Goal: Task Accomplishment & Management: Complete application form

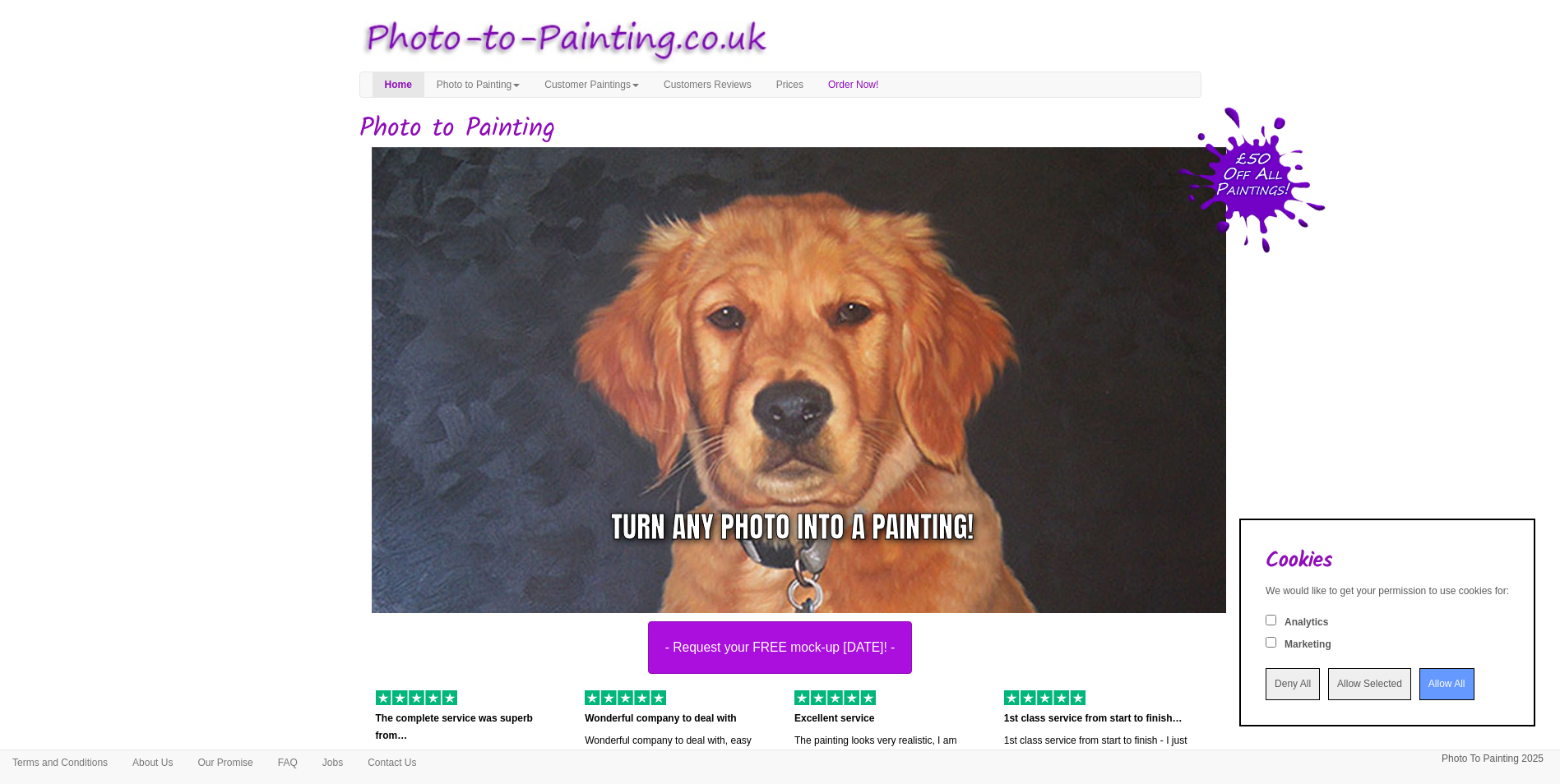
click at [1420, 693] on input "Allow All" at bounding box center [1447, 684] width 55 height 32
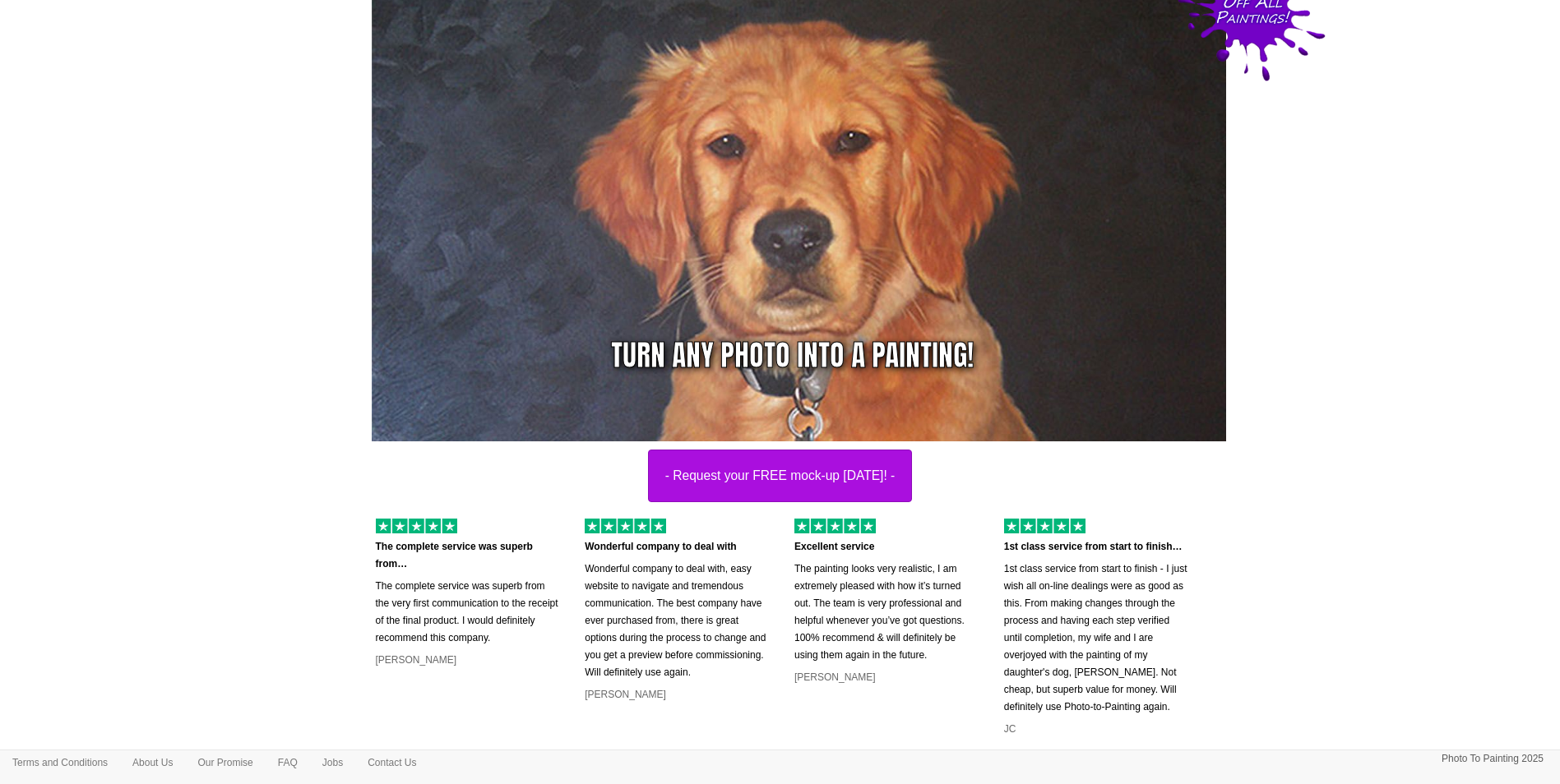
scroll to position [247, 0]
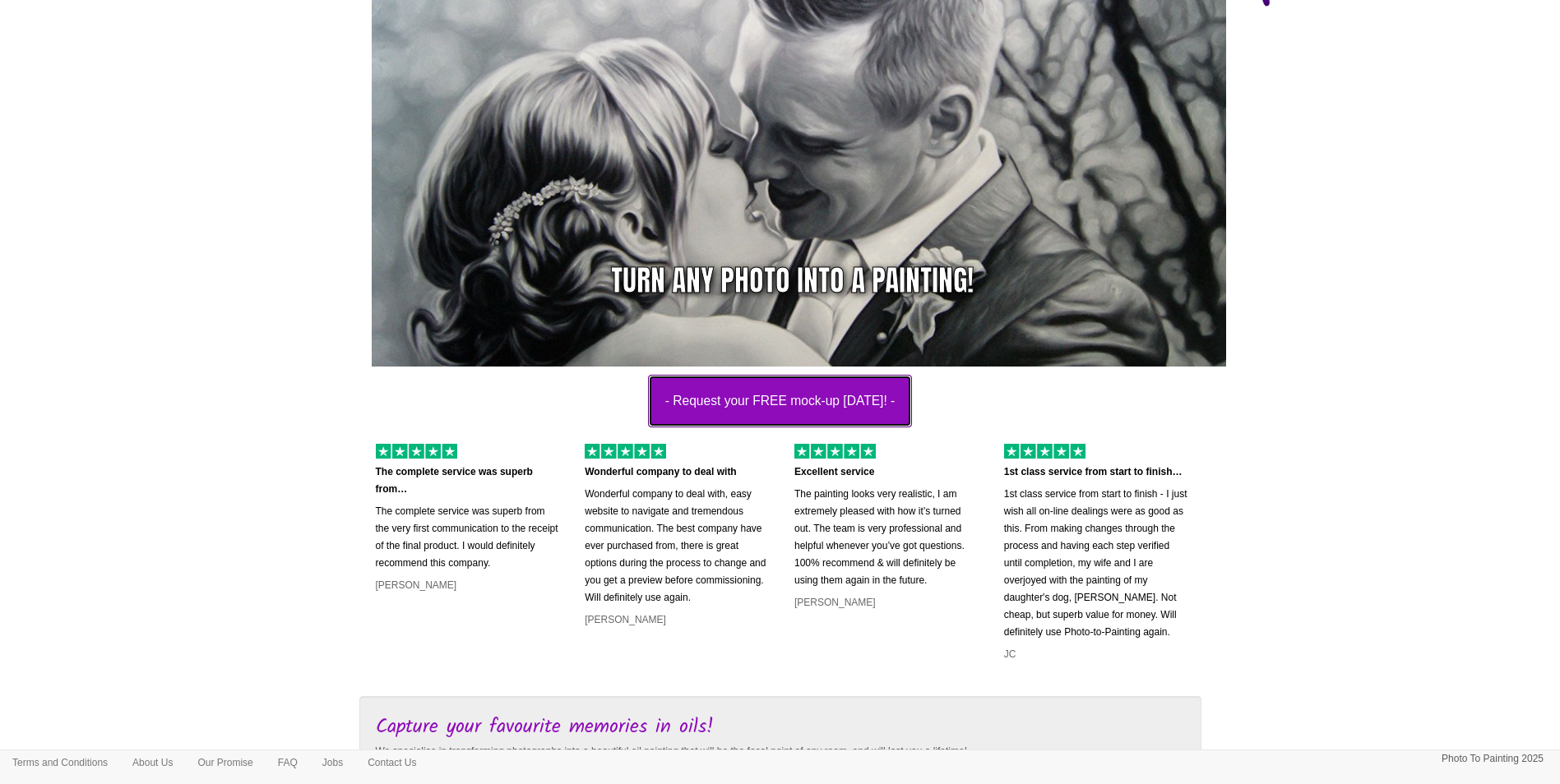
click at [735, 410] on button "- Request your FREE mock-up [DATE]! -" at bounding box center [780, 400] width 265 height 52
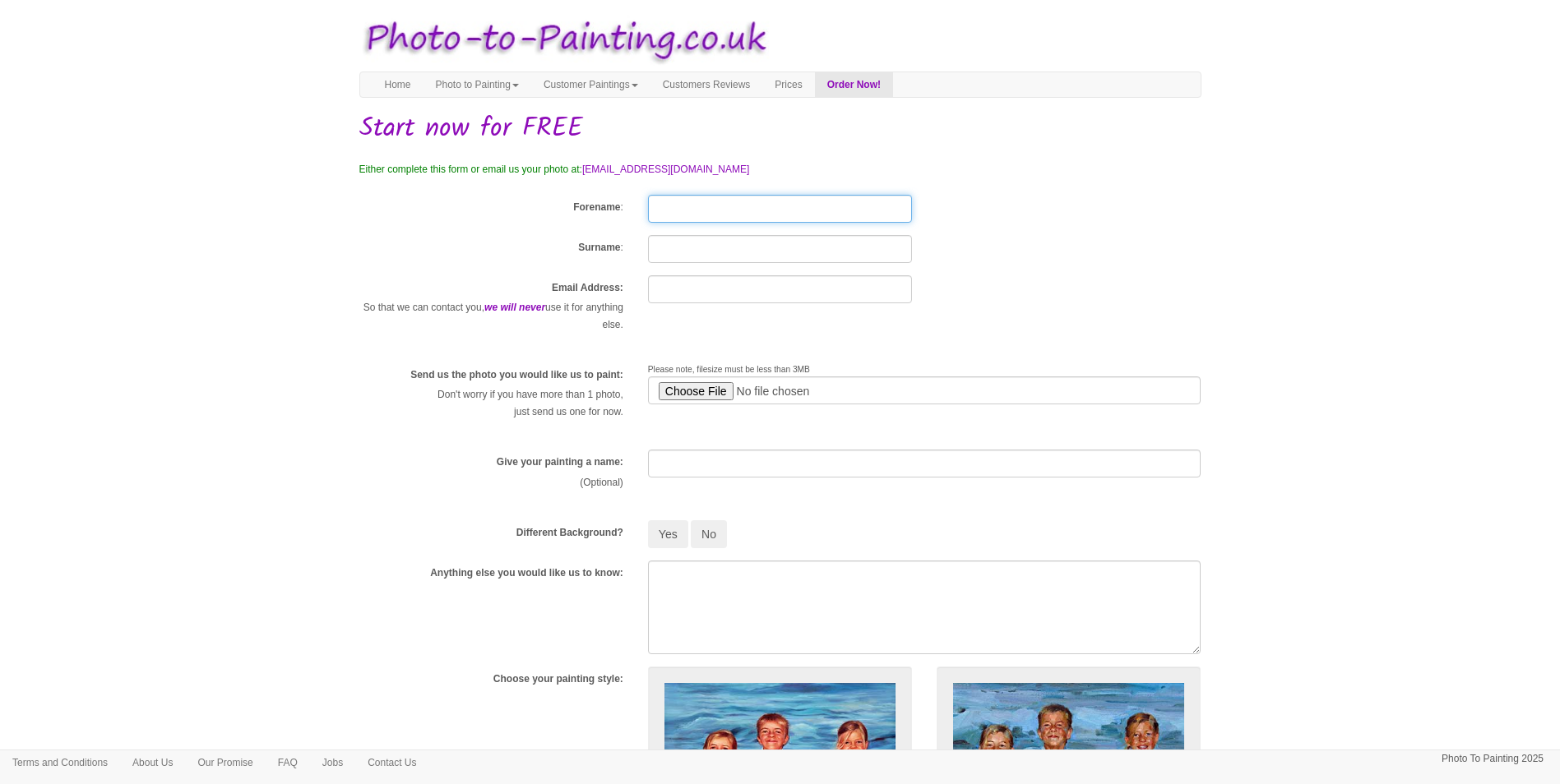
click at [666, 208] on input "Forename" at bounding box center [780, 208] width 264 height 28
type input "Daniel"
type input "Lee"
type input "danieljlee95@gmail.com"
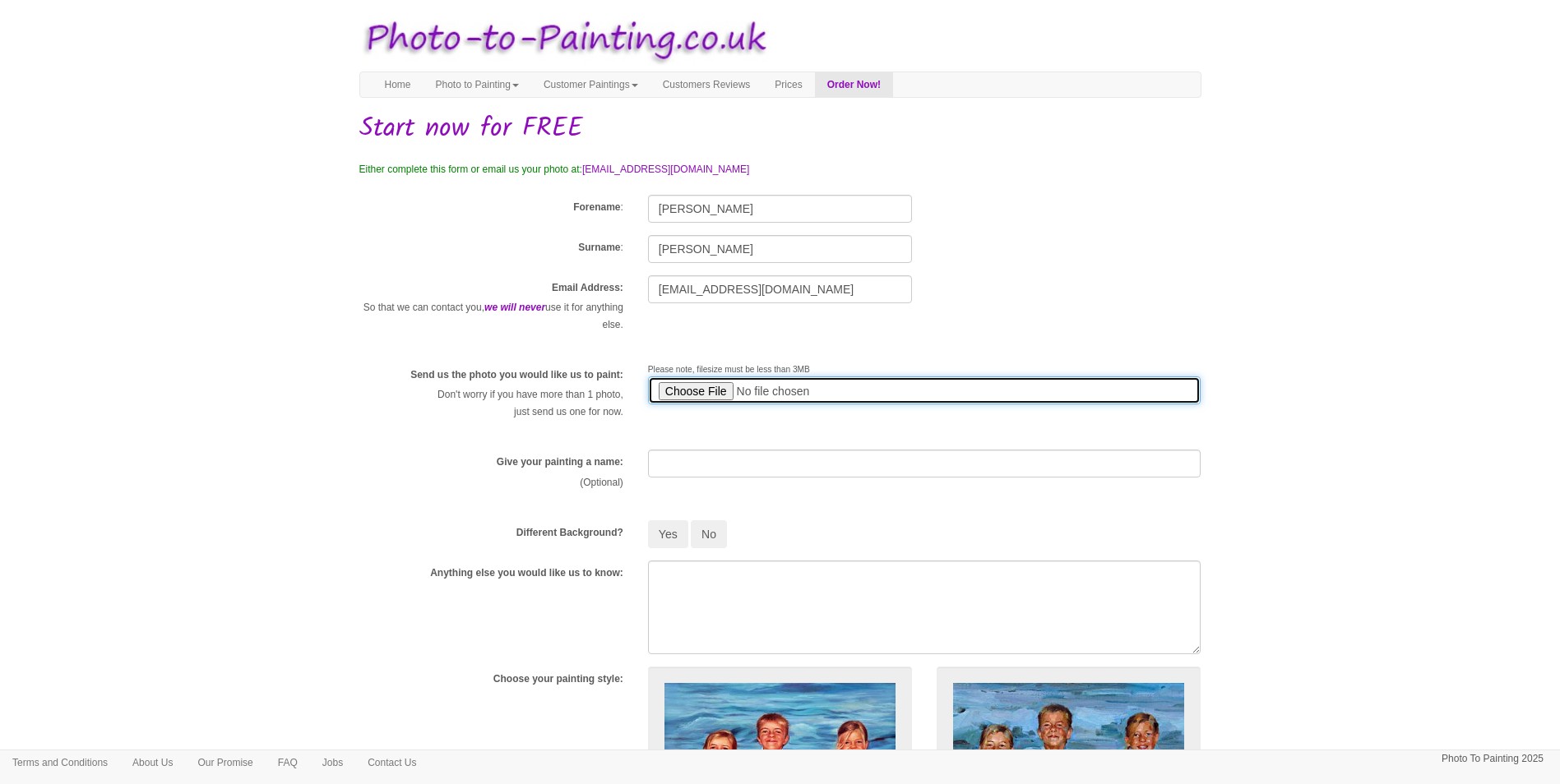
click at [707, 393] on input "file" at bounding box center [925, 390] width 554 height 28
type input "C:\fakepath\image.jpg"
click at [757, 392] on input "file" at bounding box center [925, 390] width 554 height 28
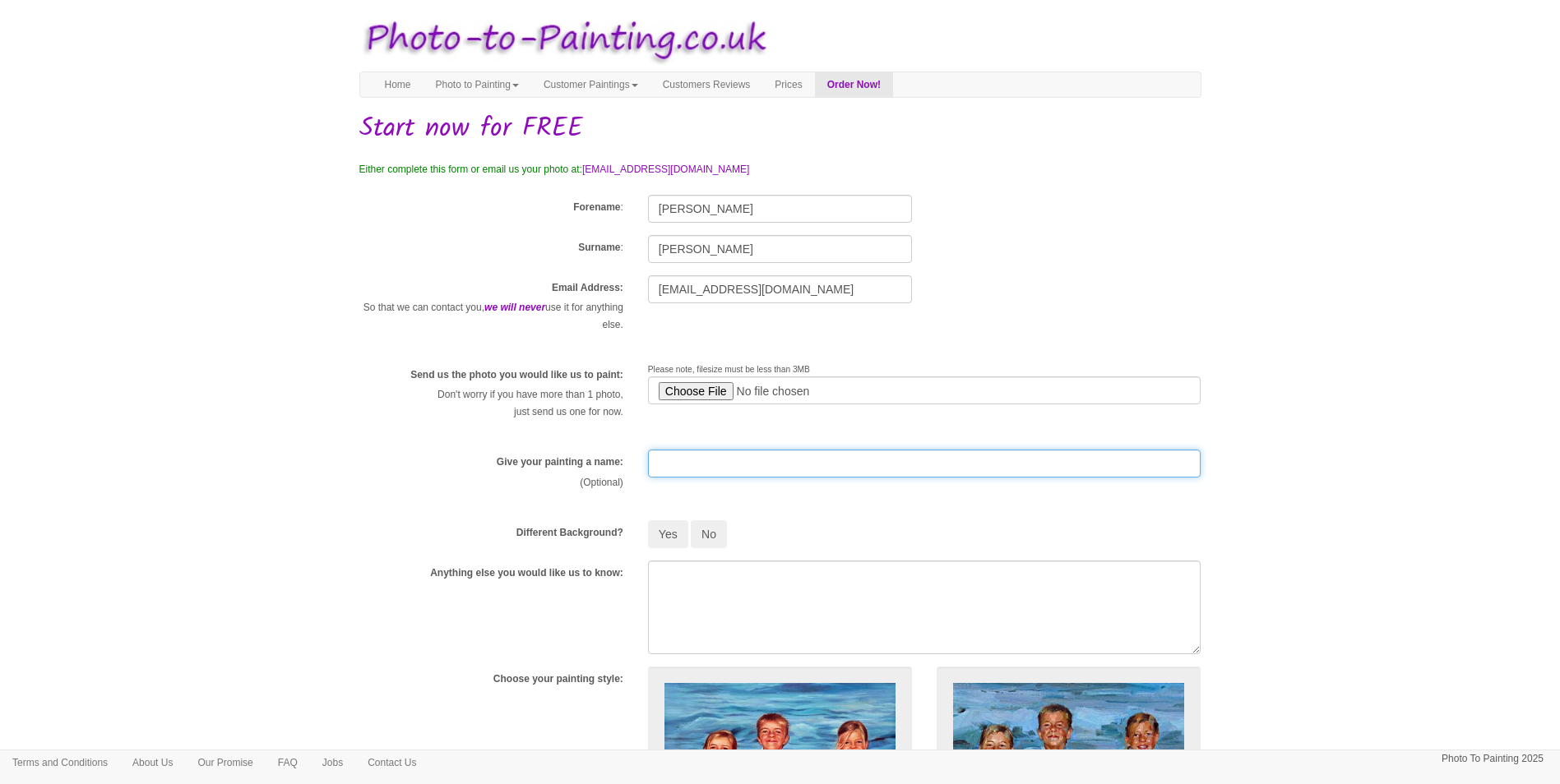
click at [665, 461] on input "text" at bounding box center [925, 464] width 554 height 28
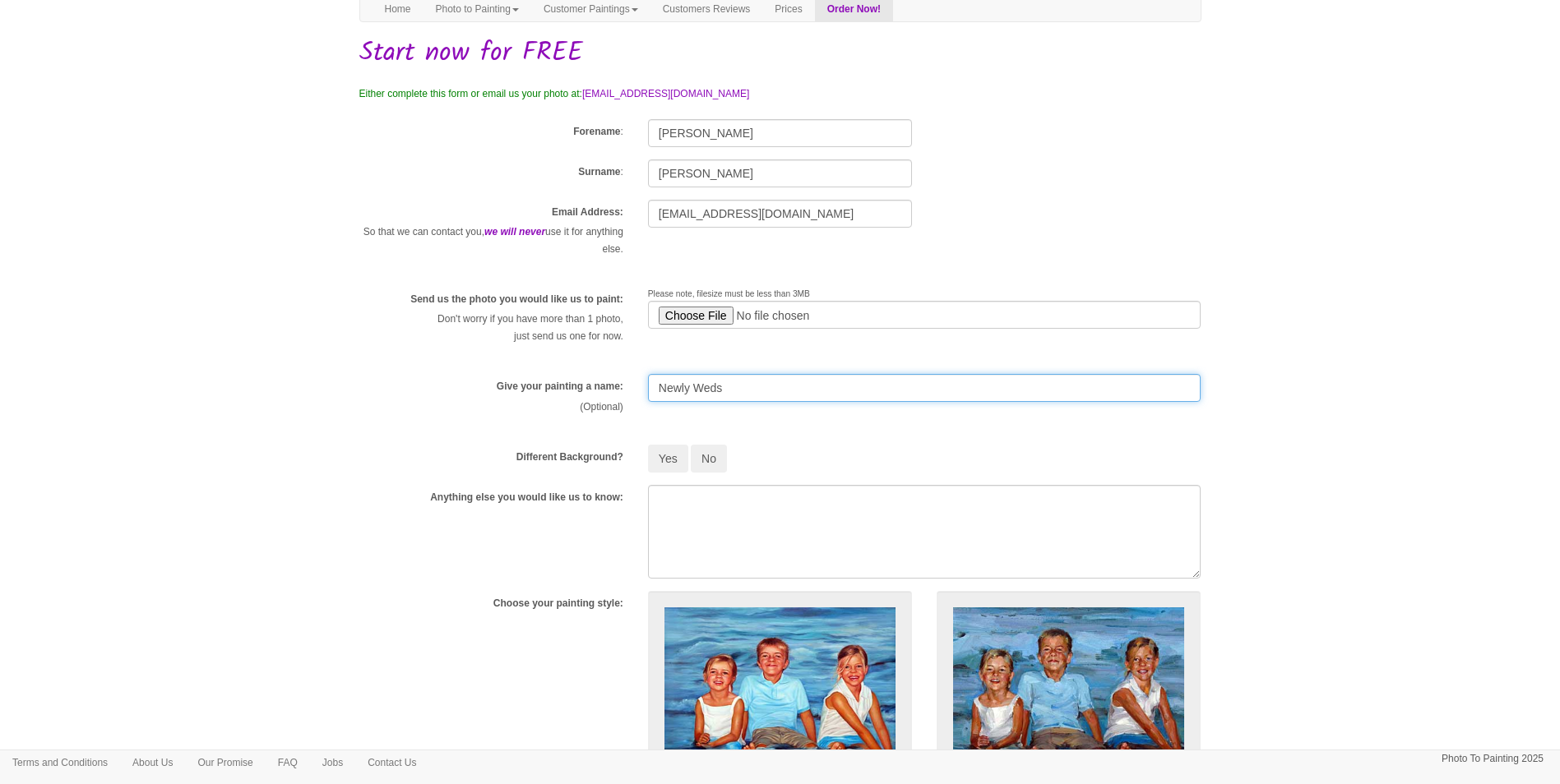
scroll to position [82, 0]
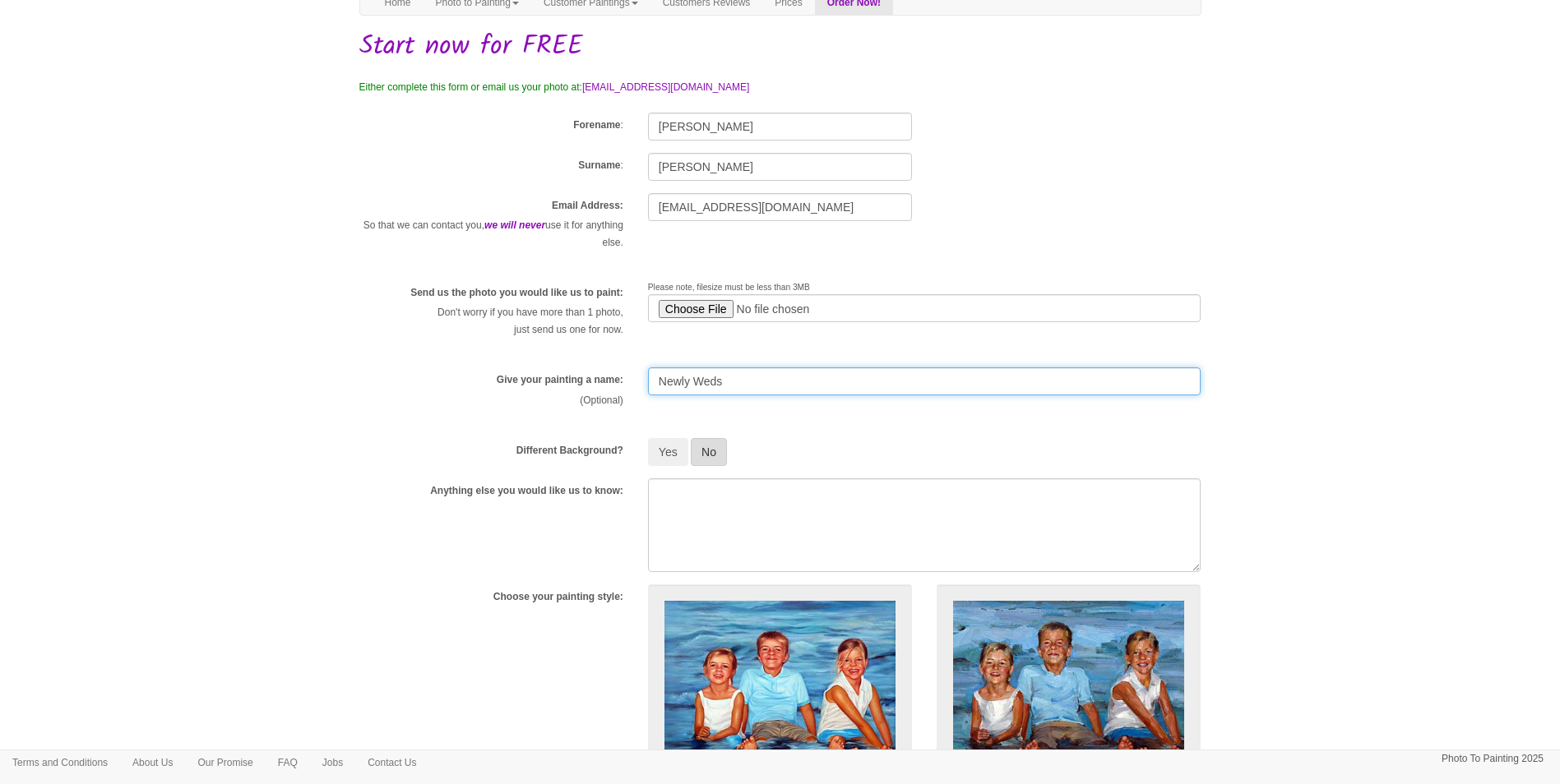
type input "Newly Weds"
click at [723, 451] on button "No" at bounding box center [709, 452] width 36 height 28
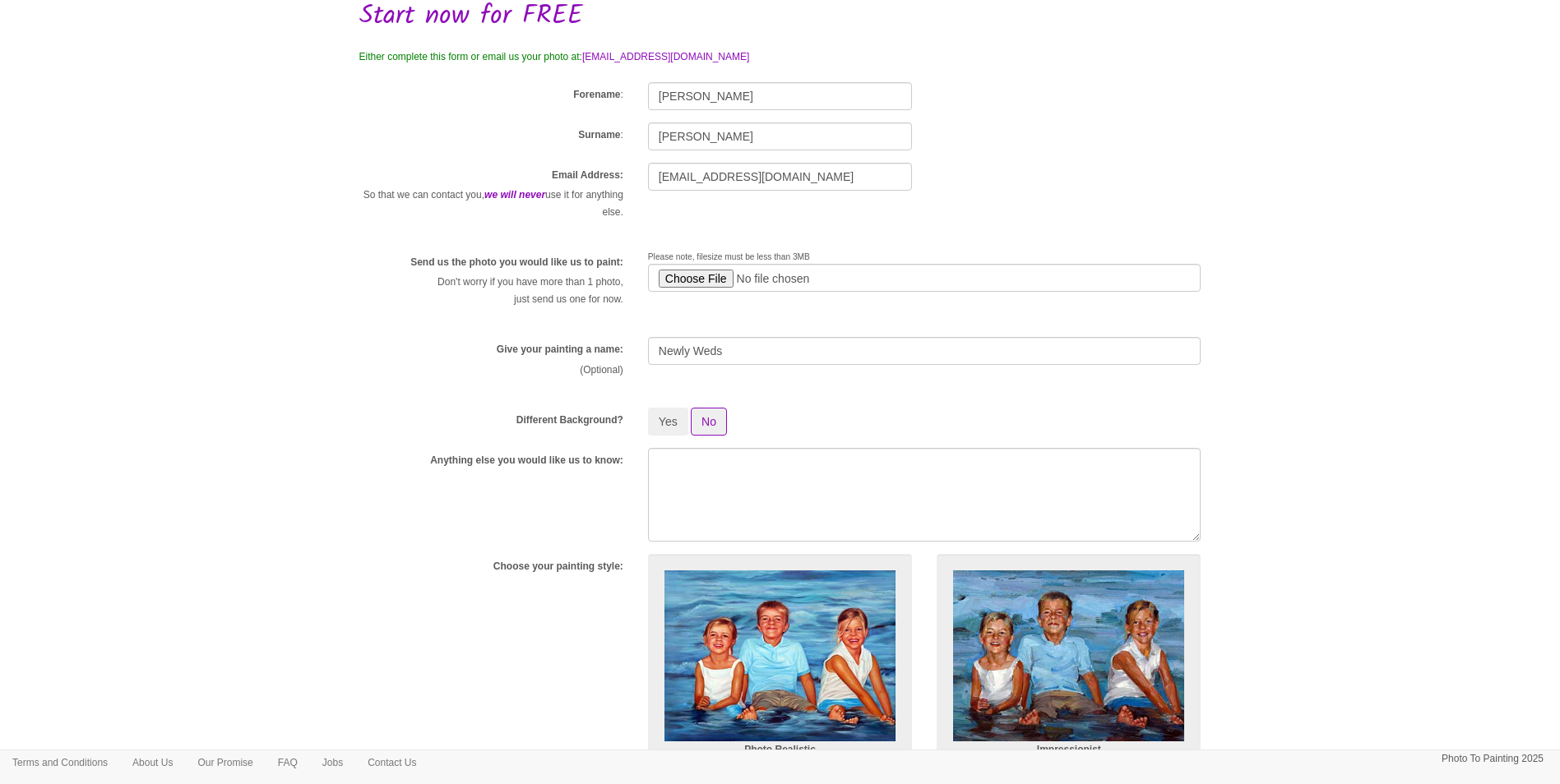
scroll to position [165, 0]
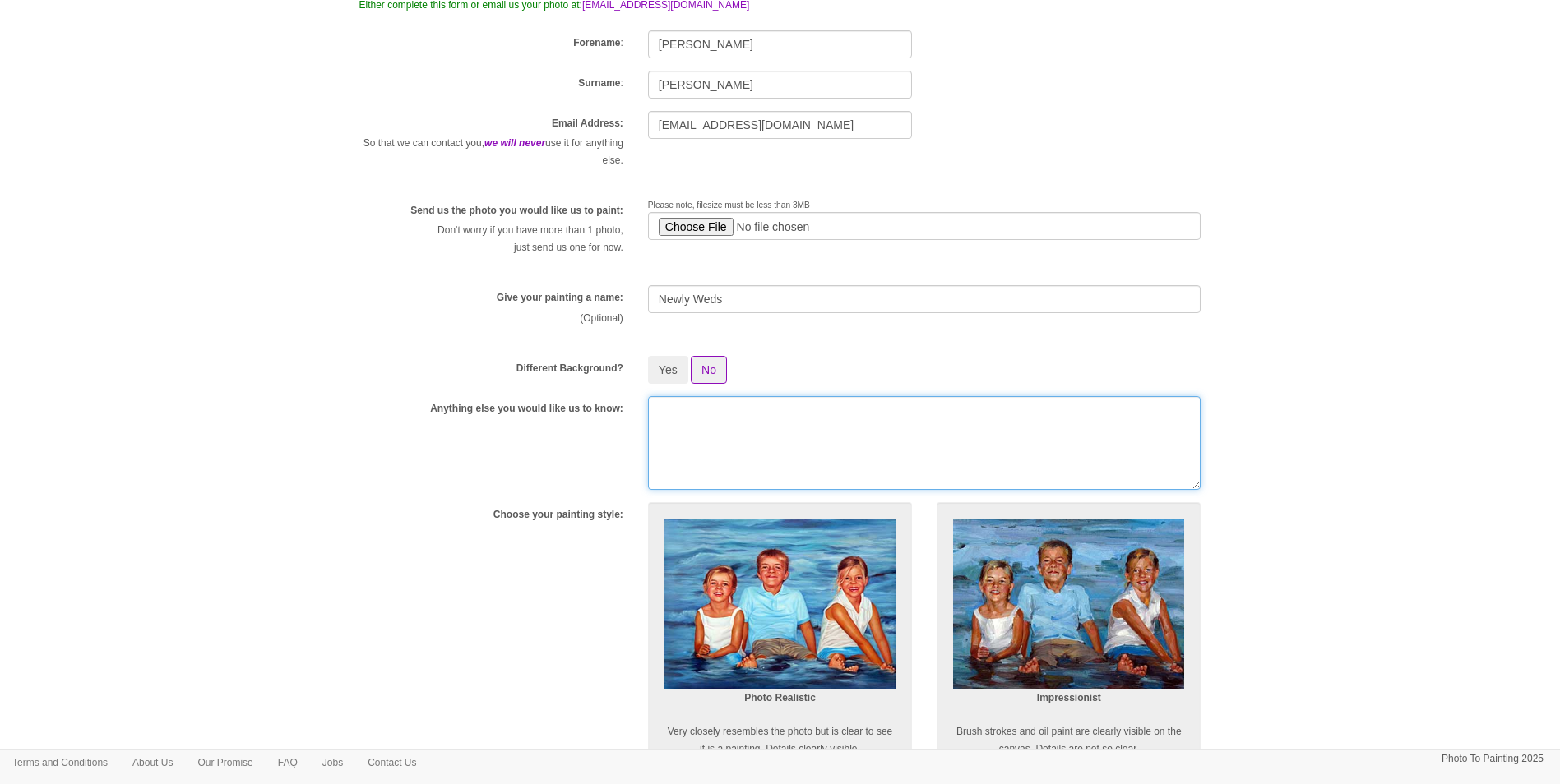
click at [675, 423] on textarea at bounding box center [925, 442] width 554 height 93
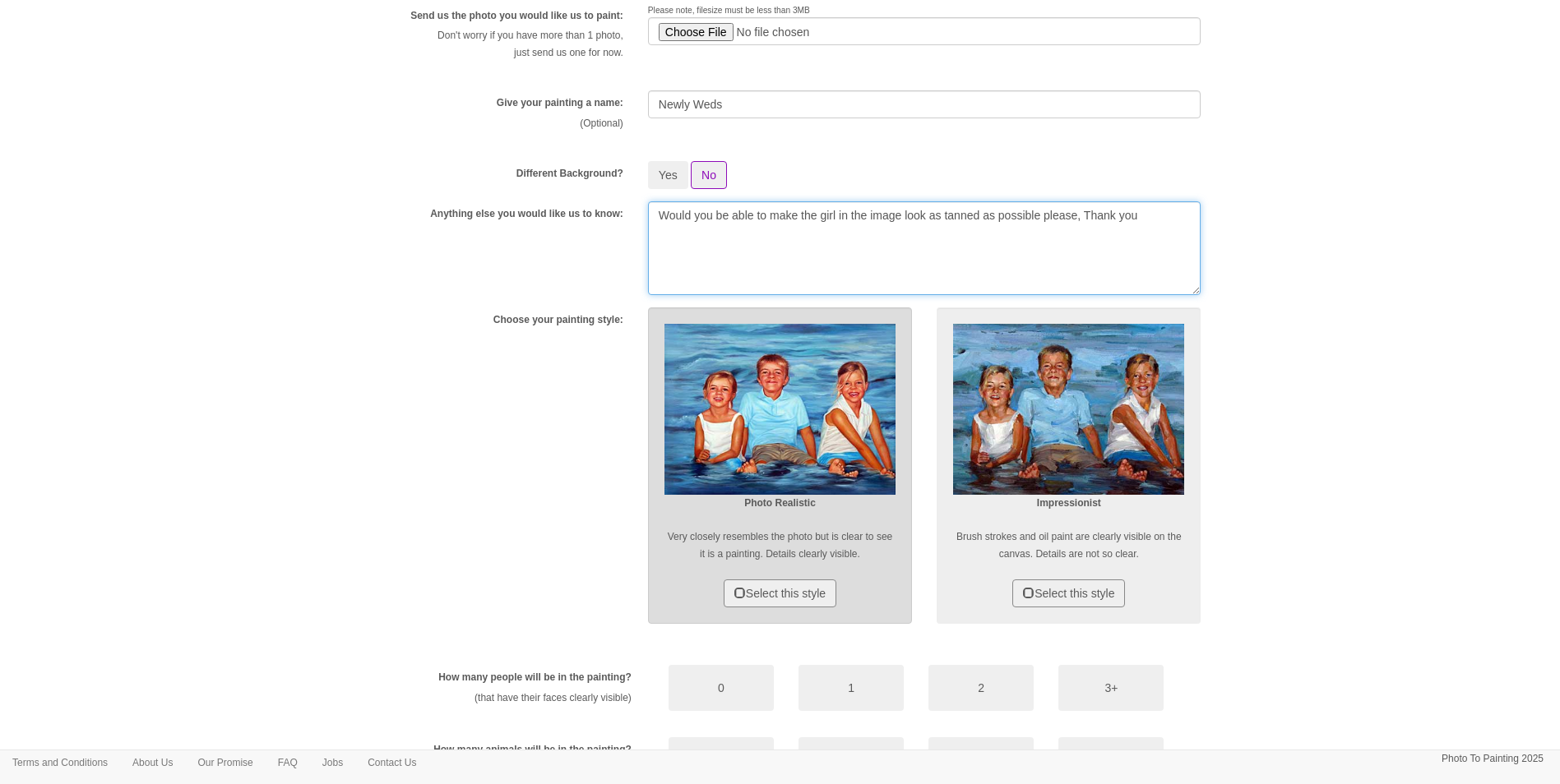
scroll to position [411, 0]
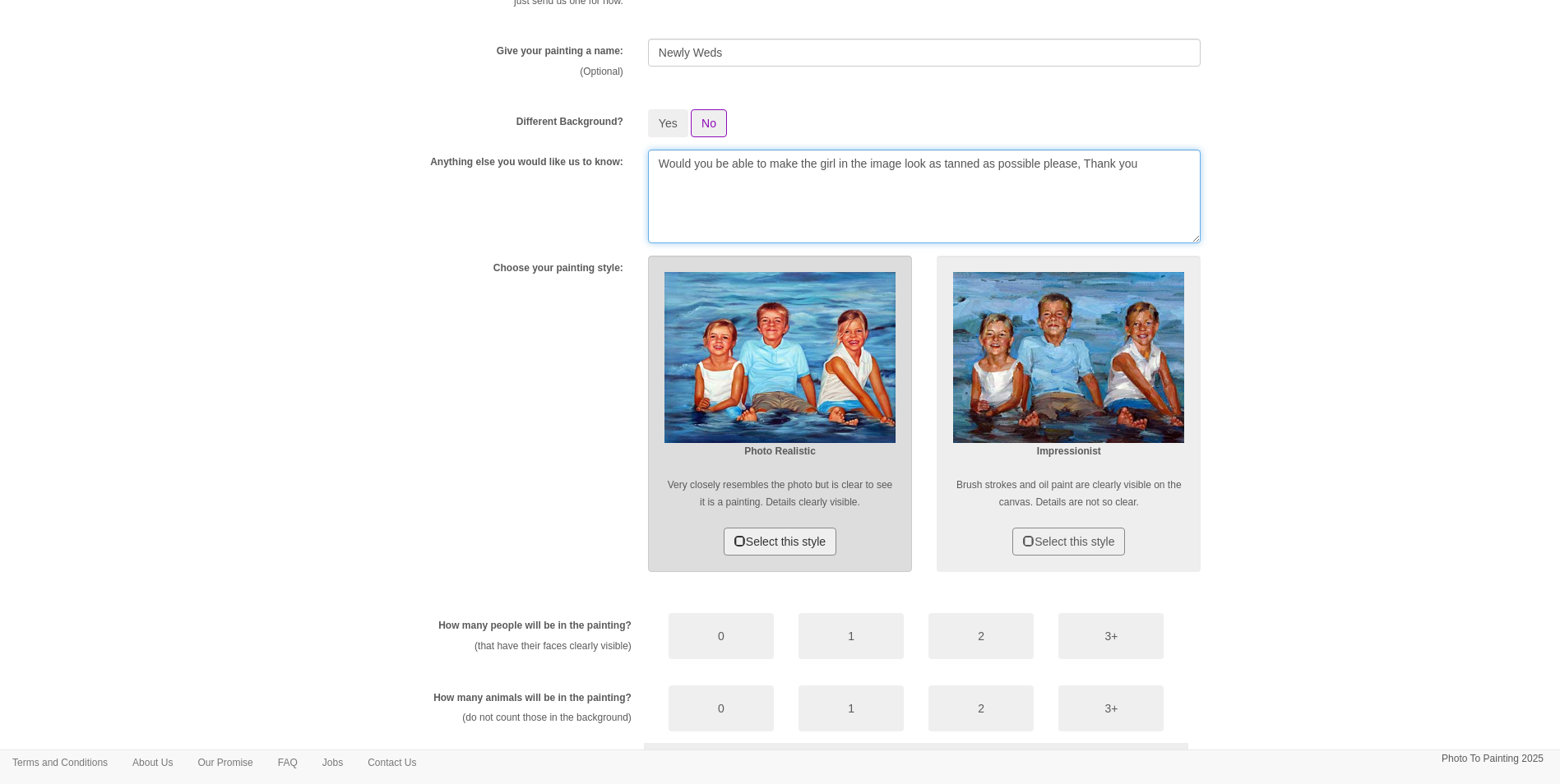
type textarea "Would you be able to make the girl in the image look as tanned as possible plea…"
click at [735, 543] on span at bounding box center [740, 540] width 11 height 11
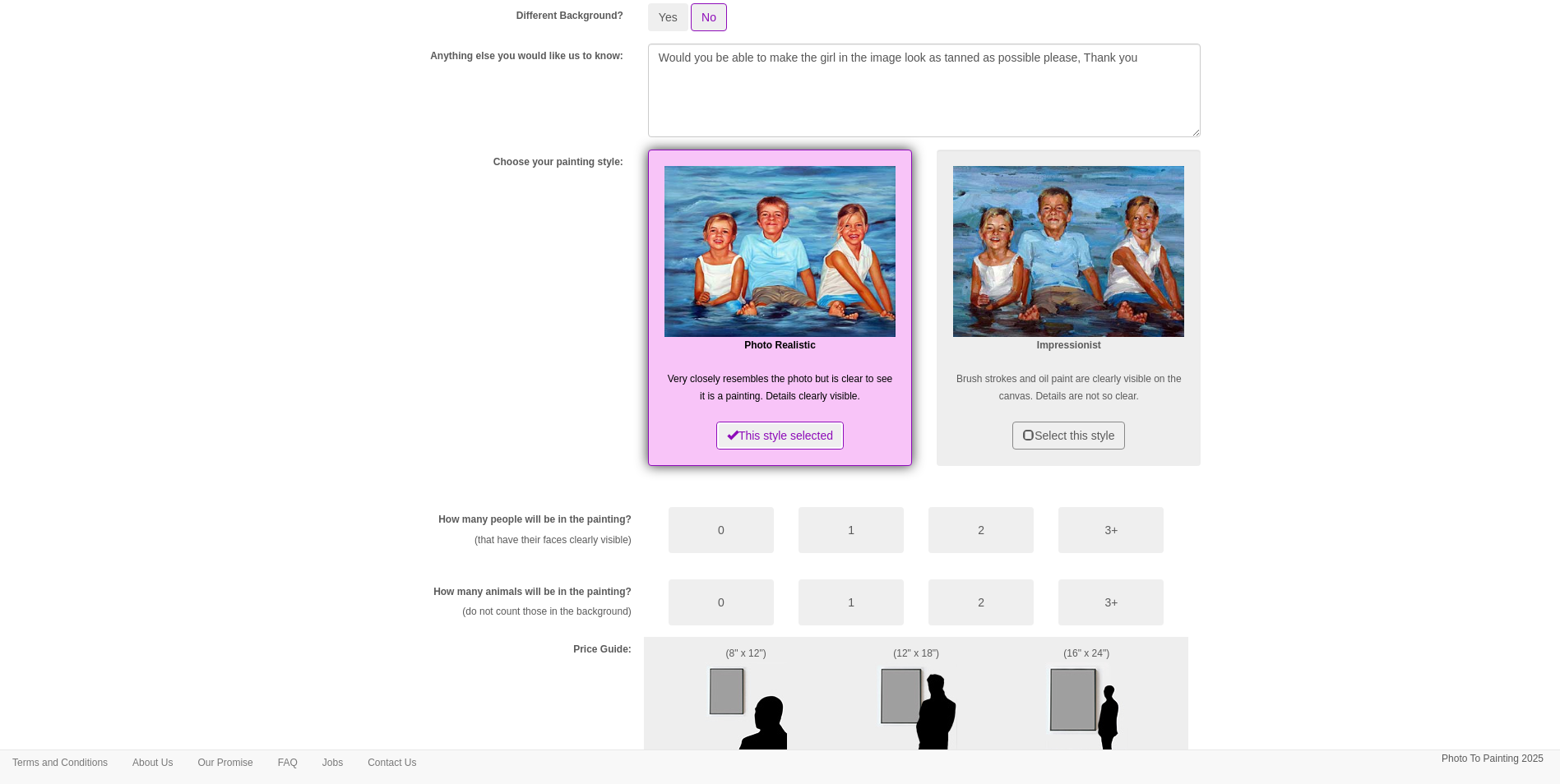
scroll to position [575, 0]
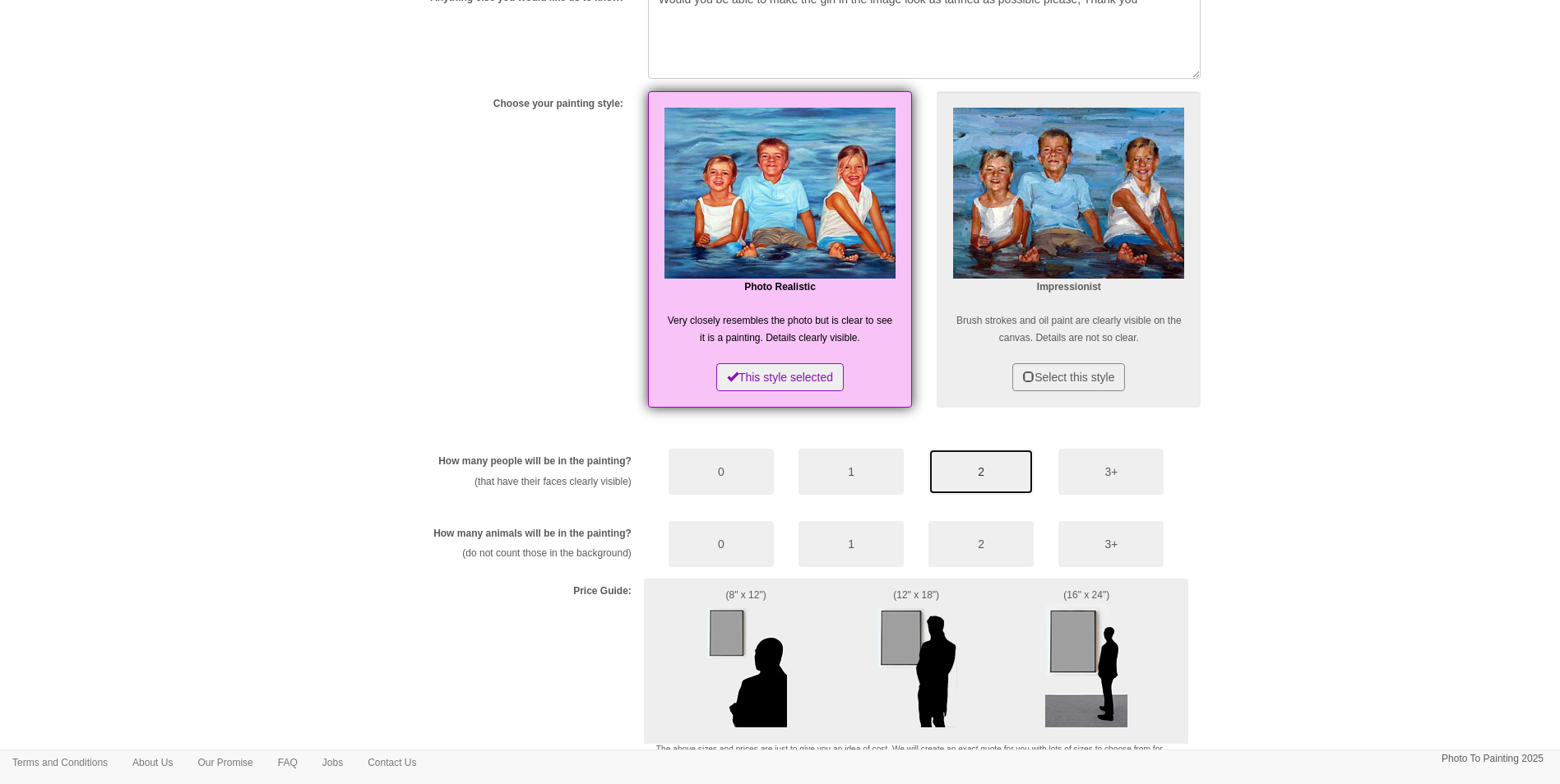
click at [958, 482] on button "2" at bounding box center [981, 472] width 105 height 46
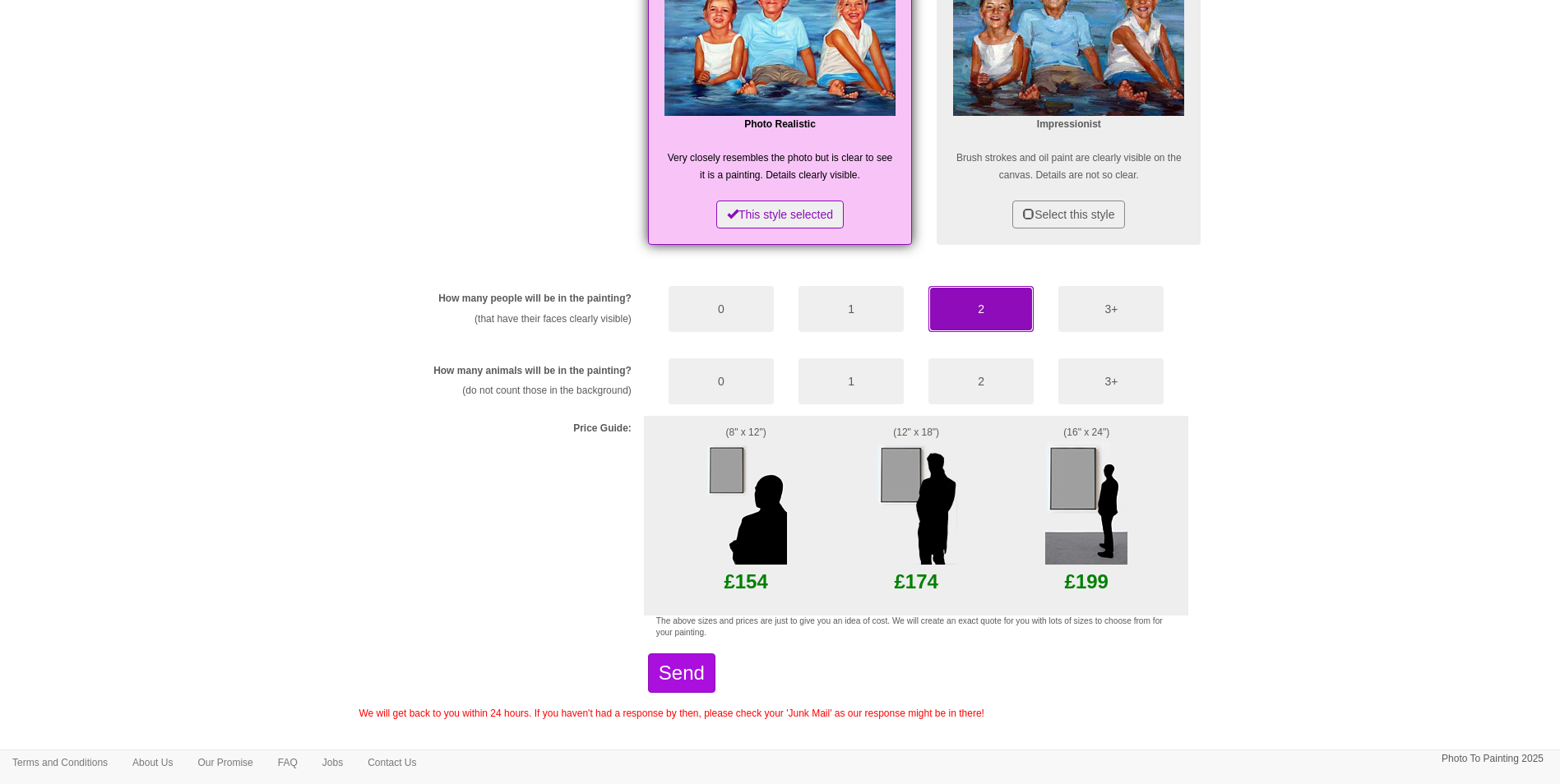
scroll to position [739, 0]
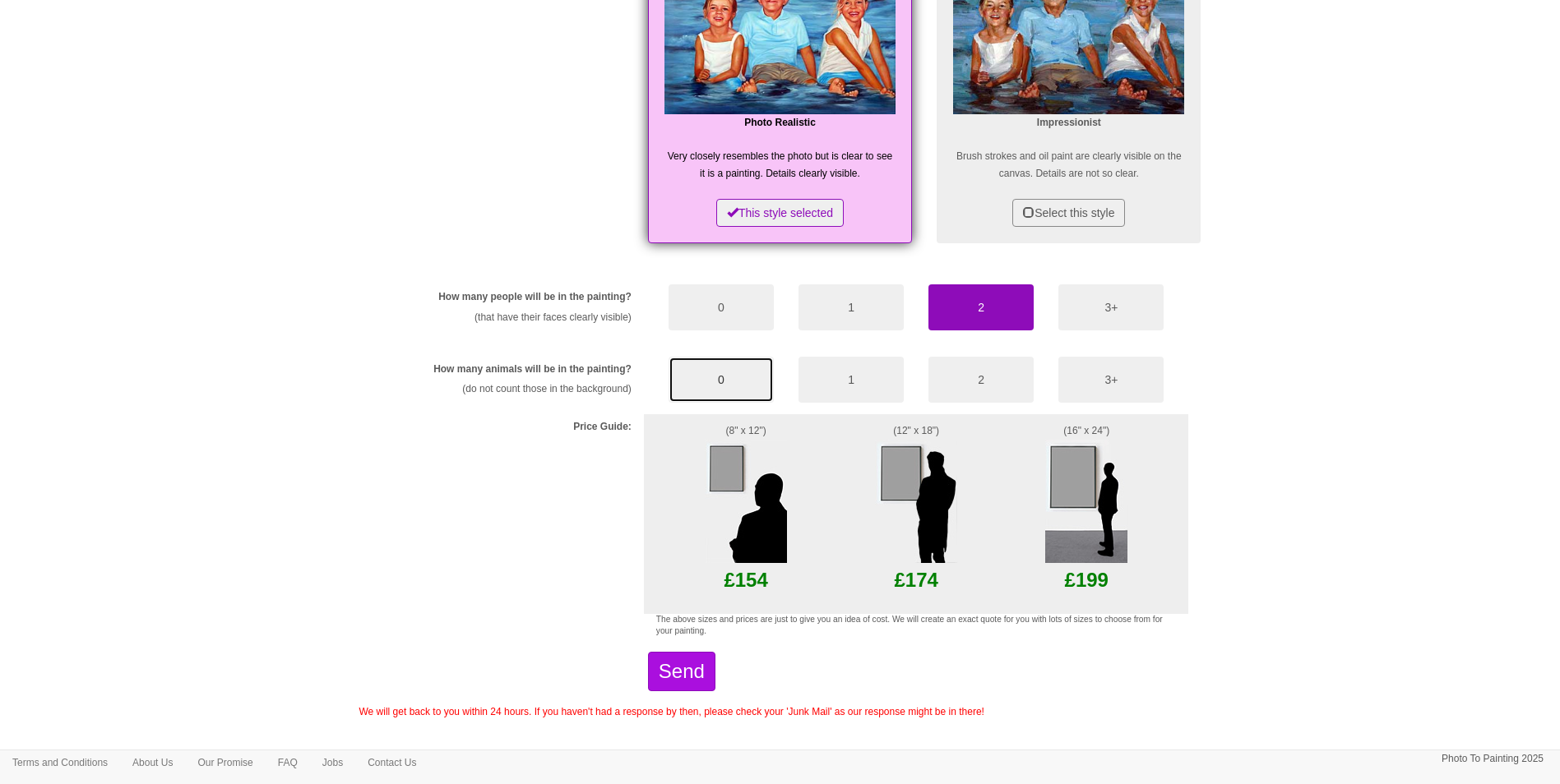
click at [719, 379] on button "0" at bounding box center [721, 380] width 105 height 46
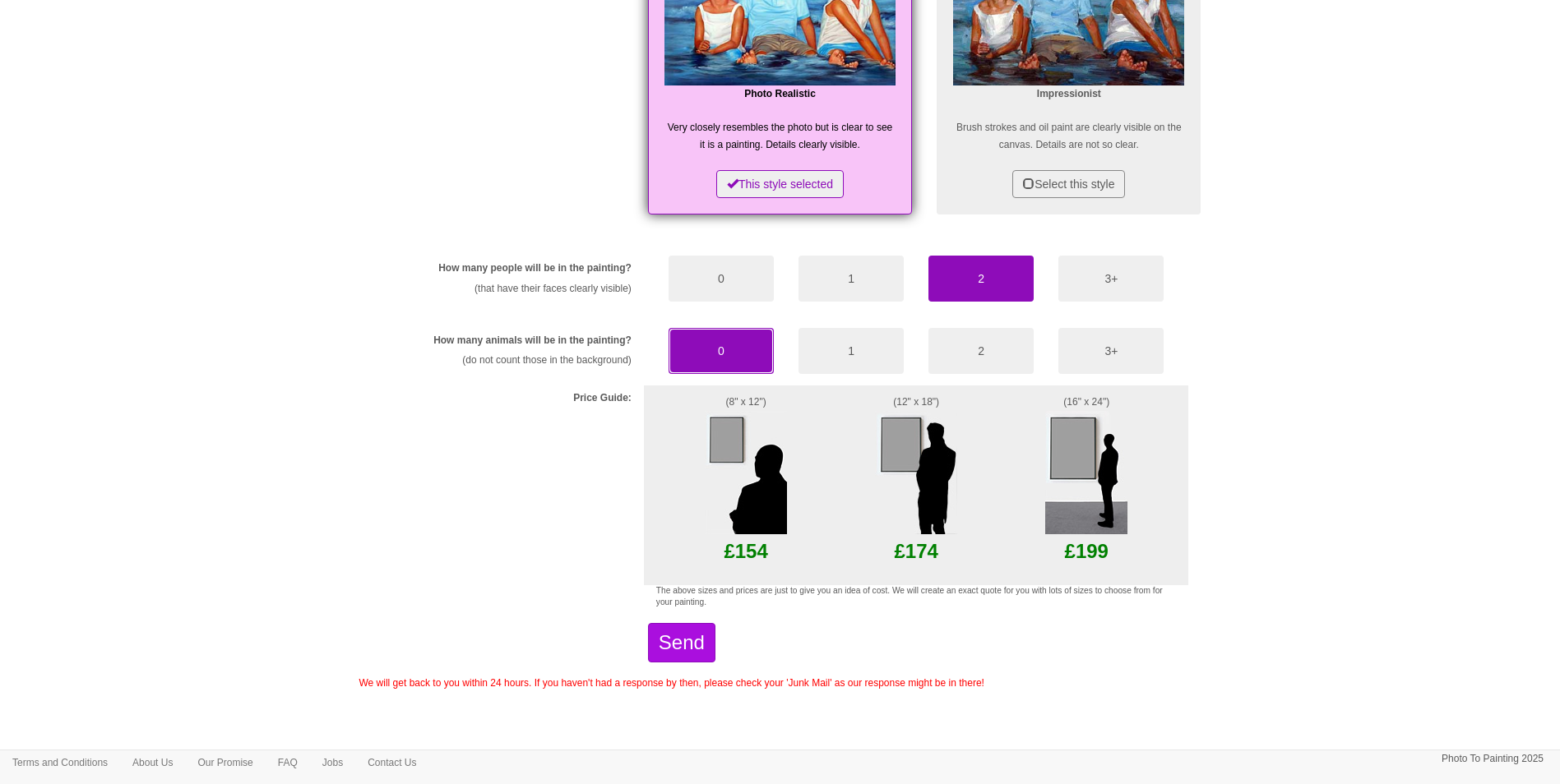
scroll to position [770, 0]
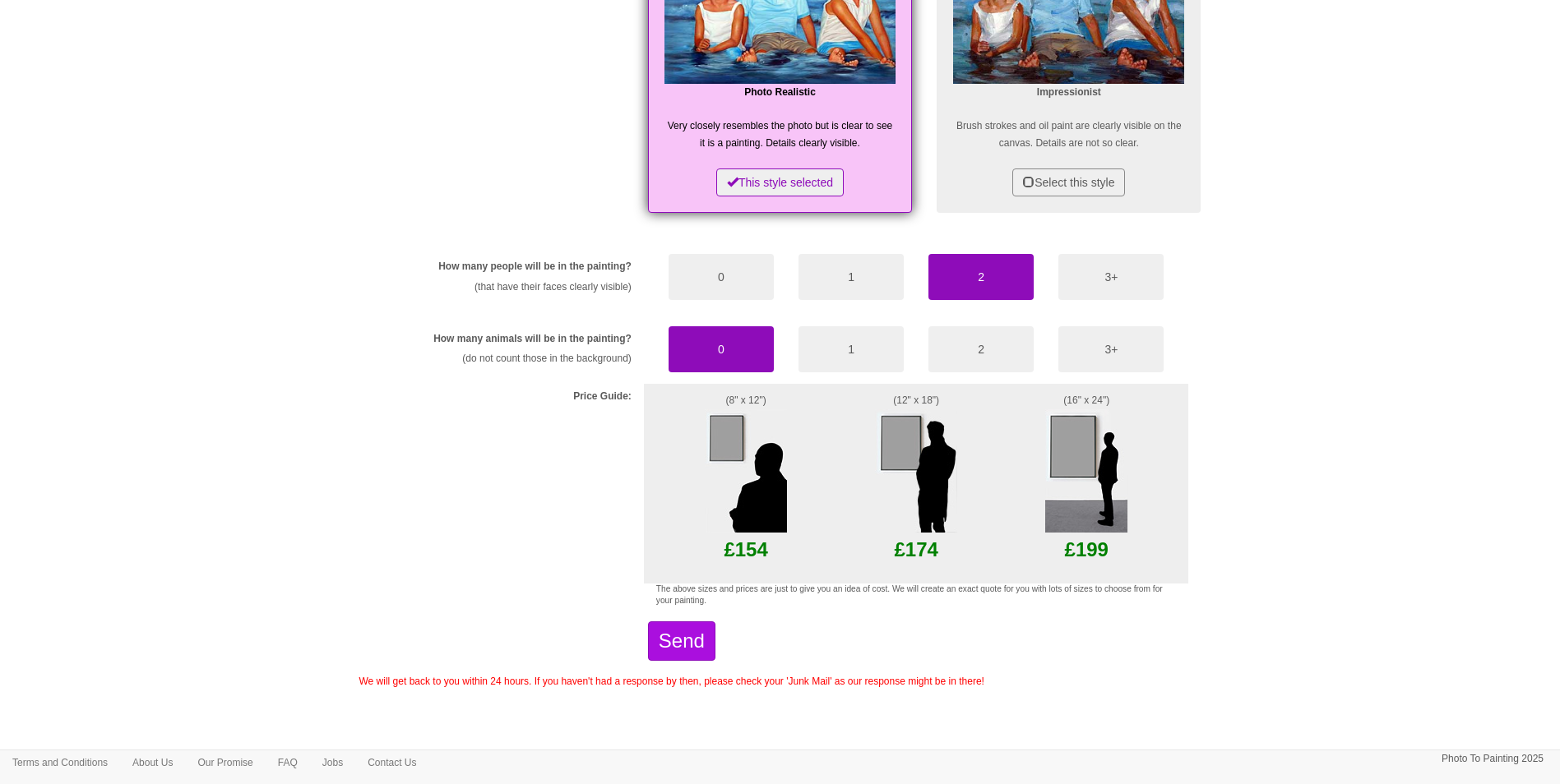
click at [723, 447] on img at bounding box center [746, 471] width 82 height 123
click at [741, 546] on p "£154" at bounding box center [746, 550] width 180 height 34
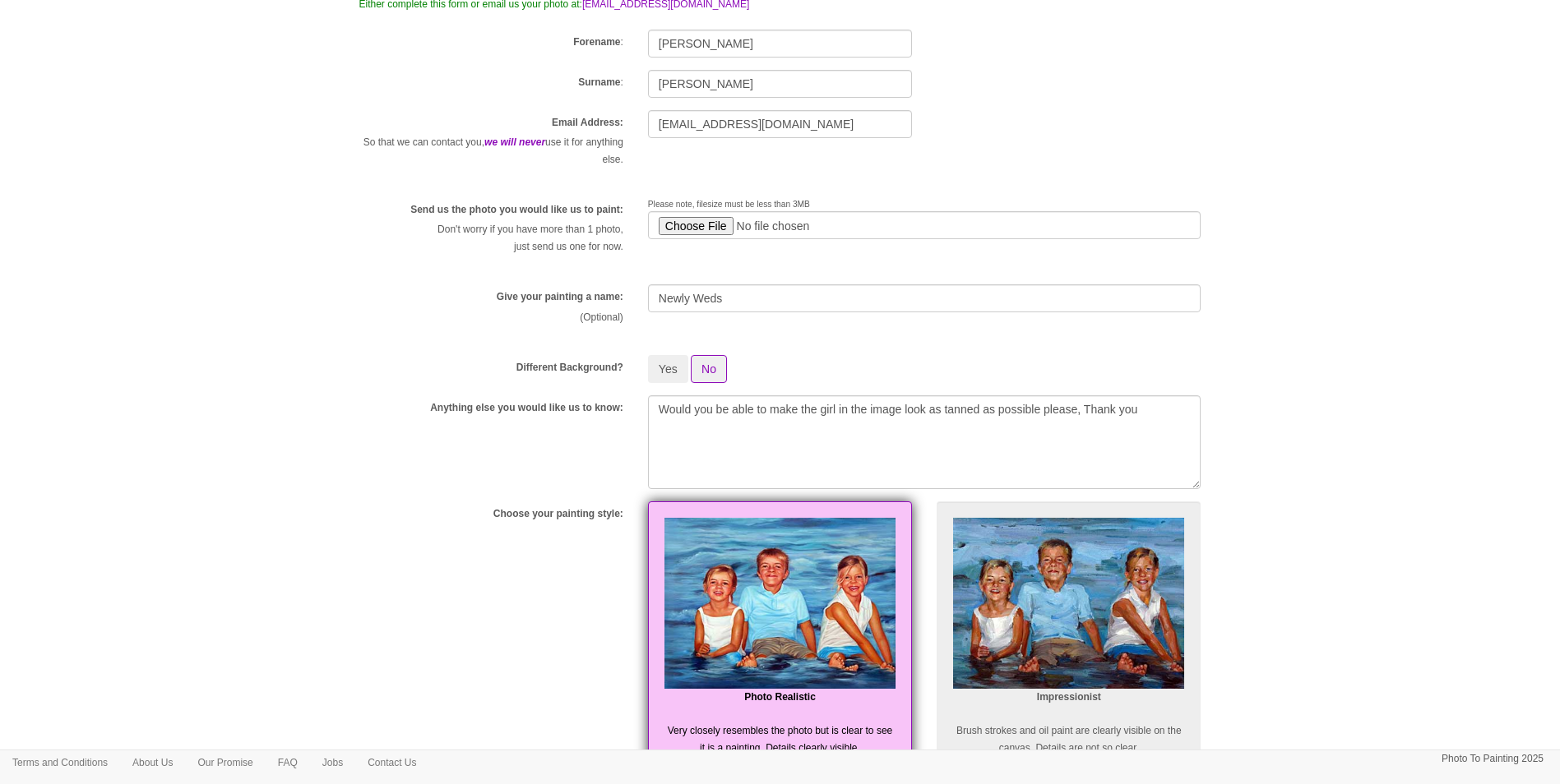
scroll to position [165, 0]
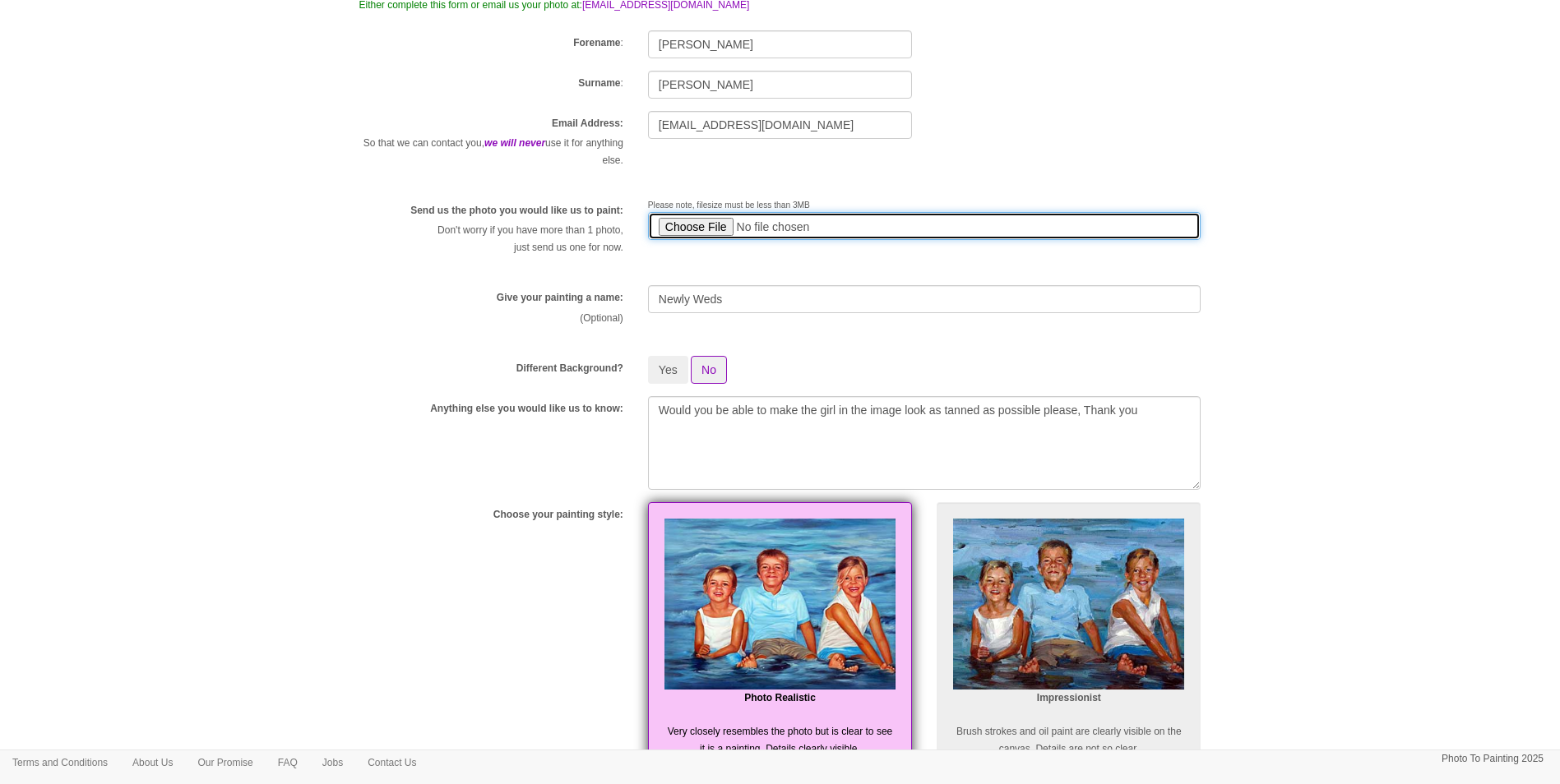
click at [695, 229] on input "file" at bounding box center [925, 225] width 554 height 28
click at [709, 218] on input "file" at bounding box center [925, 225] width 554 height 28
type input "C:\fakepath\image.jpg"
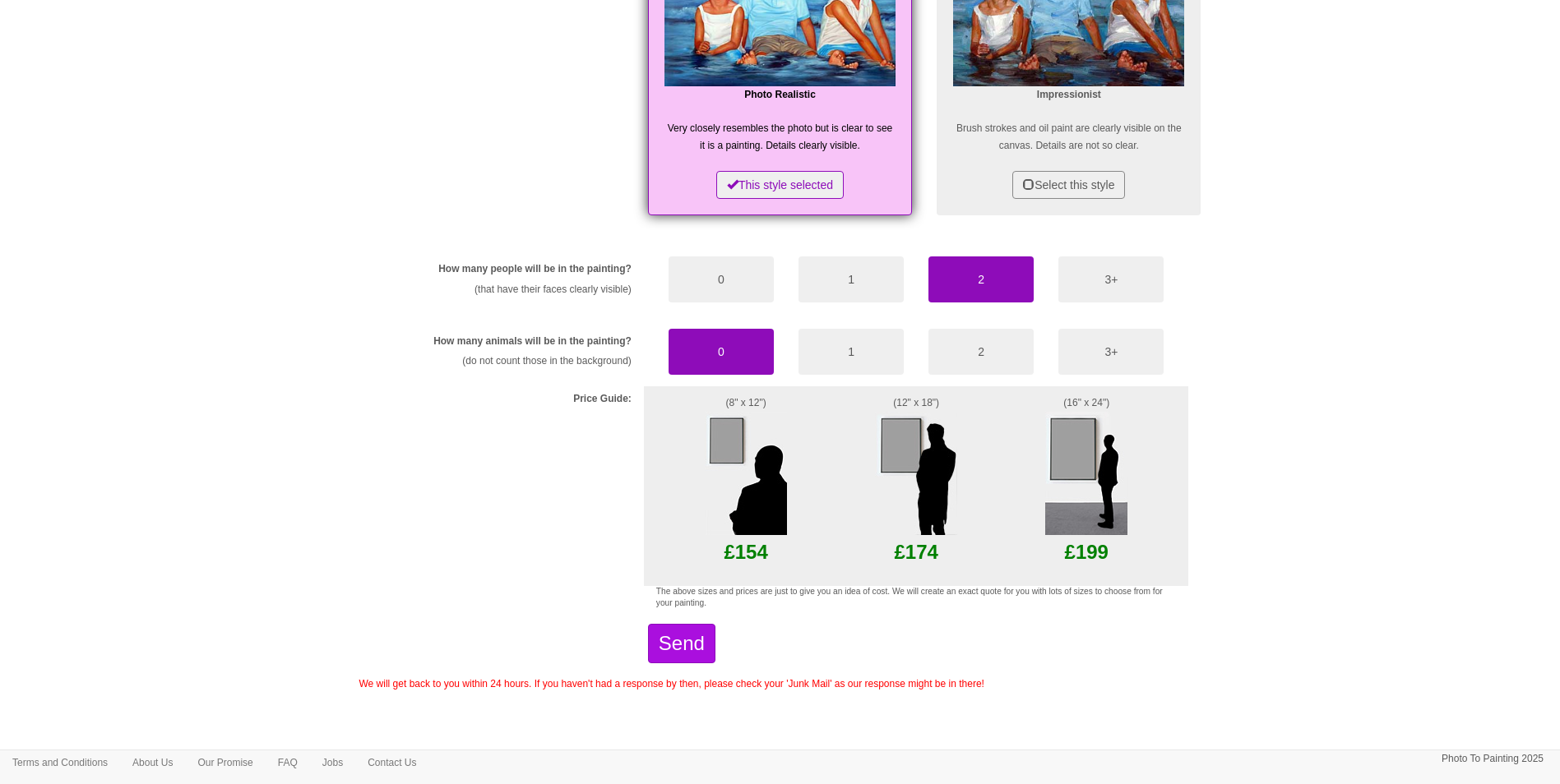
scroll to position [770, 0]
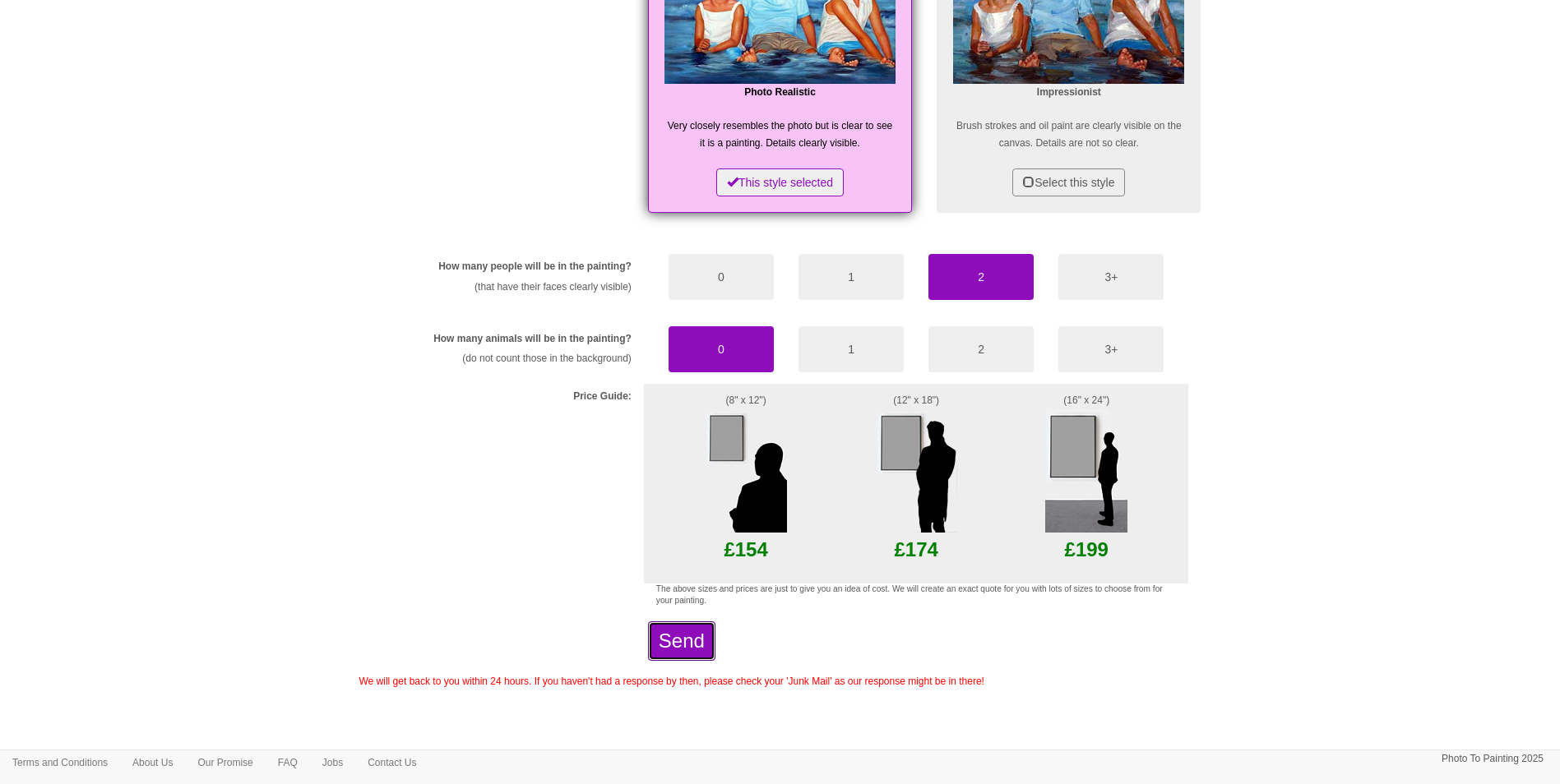
click at [716, 633] on button "Send" at bounding box center [681, 641] width 68 height 39
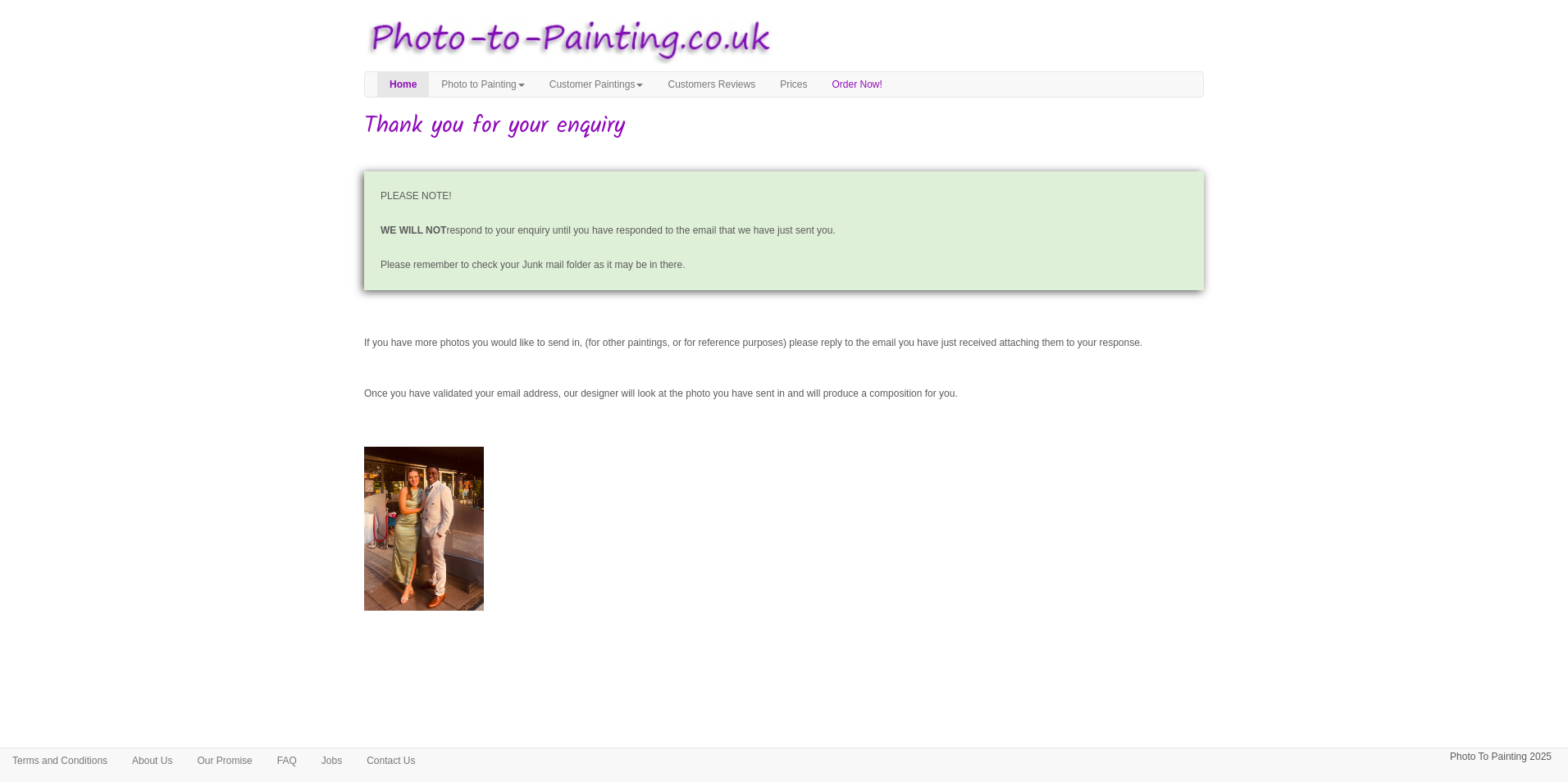
click at [442, 530] on img at bounding box center [424, 529] width 120 height 164
